Goal: Book appointment/travel/reservation

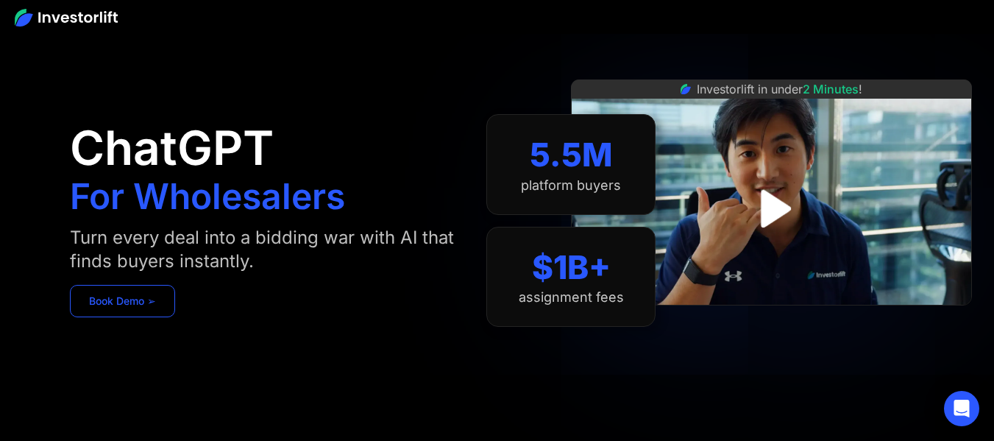
click at [165, 297] on link "Book Demo ➢" at bounding box center [122, 301] width 105 height 32
